Goal: Navigation & Orientation: Understand site structure

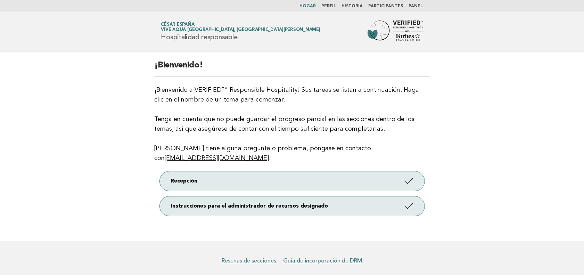
click at [411, 5] on font "Panel" at bounding box center [416, 6] width 14 height 4
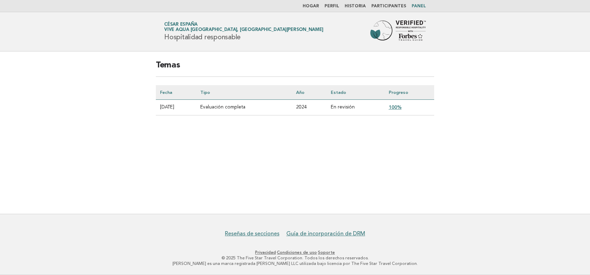
click at [339, 6] on font "Perfil" at bounding box center [332, 6] width 15 height 4
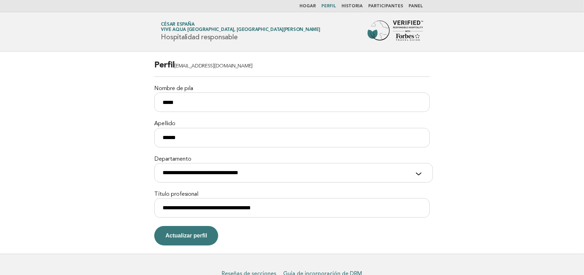
click at [363, 4] on font "Historia" at bounding box center [352, 6] width 21 height 4
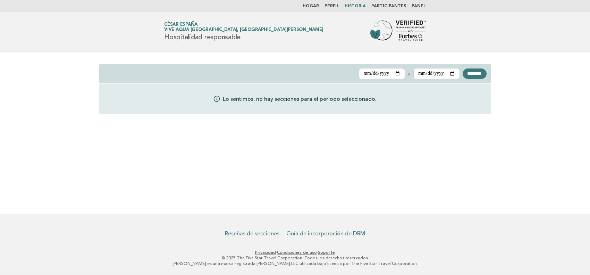
click at [402, 6] on font "Participantes" at bounding box center [388, 6] width 35 height 4
